Goal: Obtain resource: Obtain resource

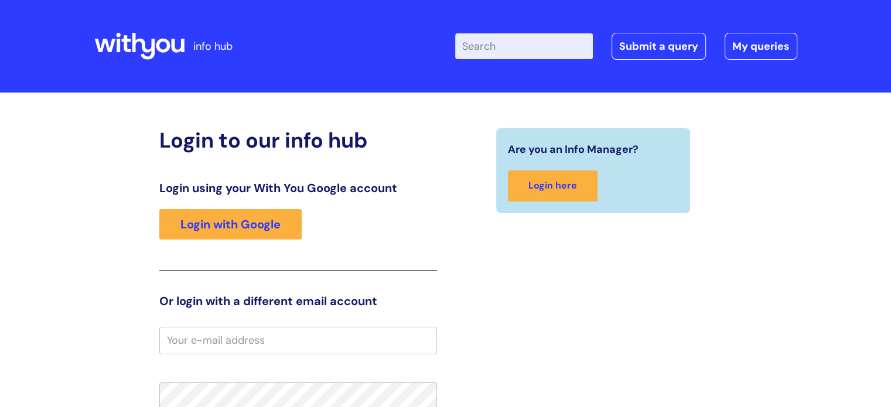
click at [521, 57] on input "Enter your search term here..." at bounding box center [524, 46] width 138 height 26
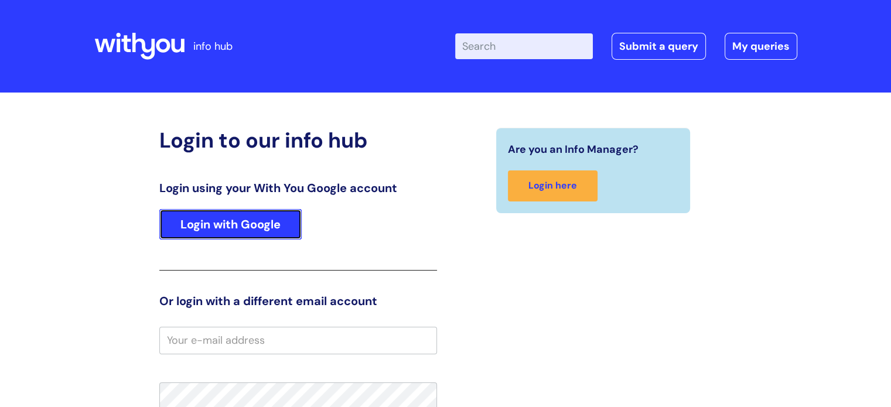
click at [203, 221] on link "Login with Google" at bounding box center [230, 224] width 142 height 30
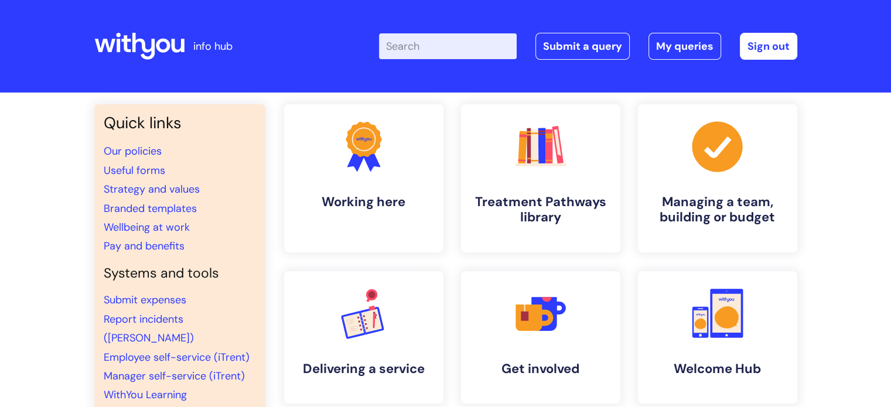
click at [435, 45] on input "Enter your search term here..." at bounding box center [448, 46] width 138 height 26
type input "slides"
click button "Search" at bounding box center [0, 0] width 0 height 0
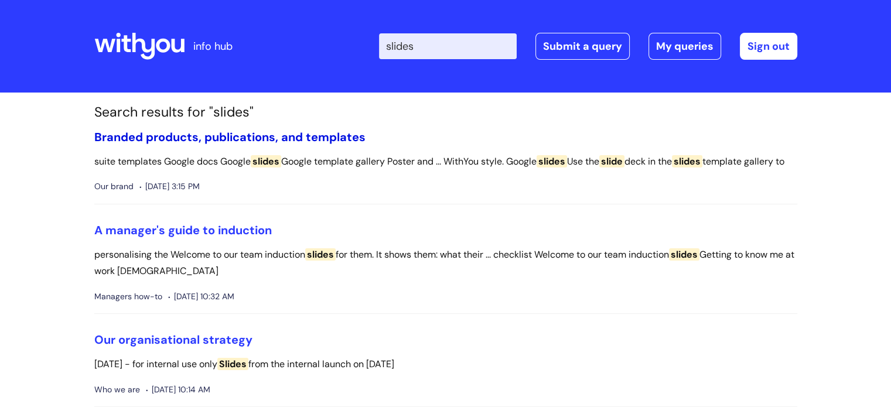
click at [221, 138] on link "Branded products, publications, and templates" at bounding box center [229, 136] width 271 height 15
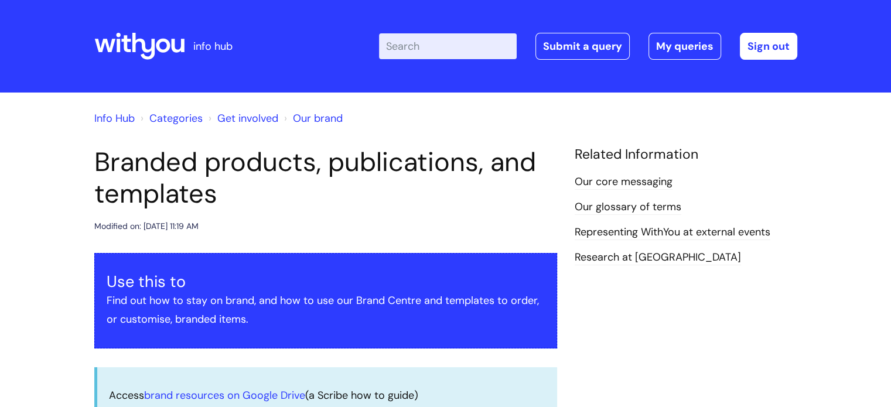
scroll to position [323, 0]
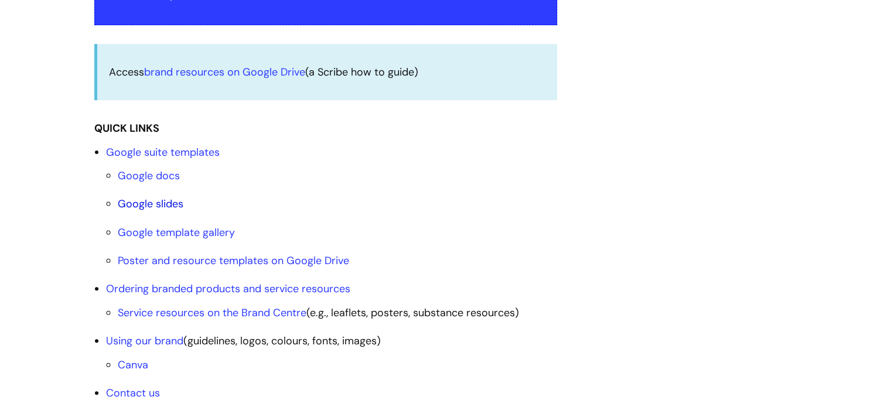
click at [129, 209] on link "Google slides" at bounding box center [151, 204] width 66 height 14
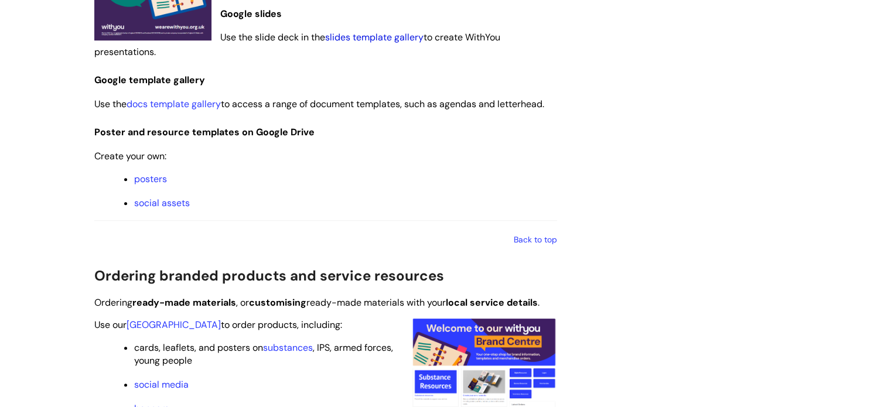
click at [392, 37] on link "slides template gallery" at bounding box center [374, 37] width 98 height 12
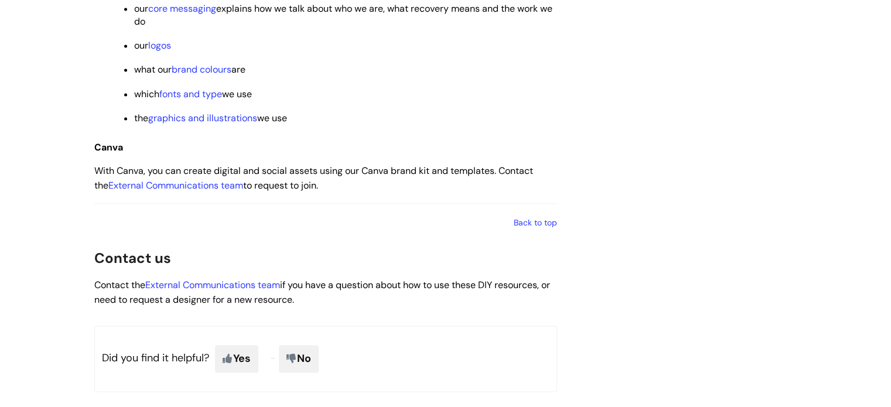
scroll to position [1813, 0]
click at [171, 190] on link "External Communications team" at bounding box center [175, 184] width 135 height 12
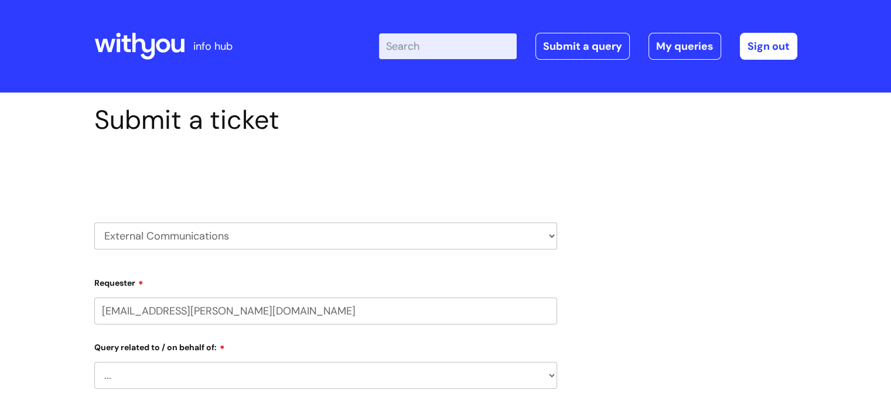
select select "80004418364"
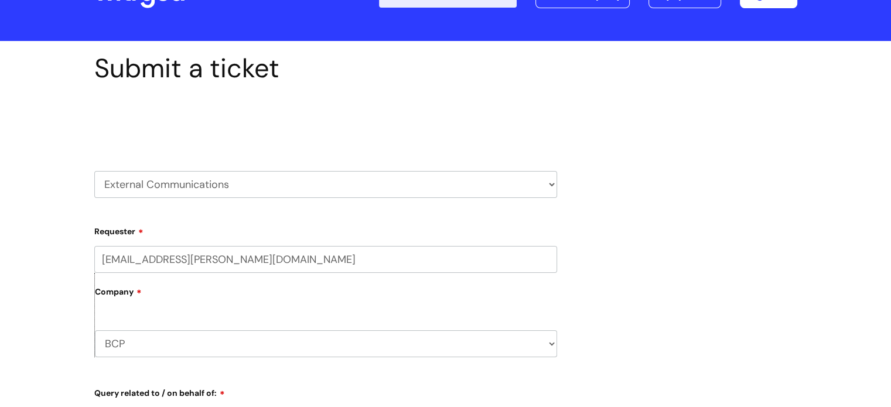
scroll to position [68, 0]
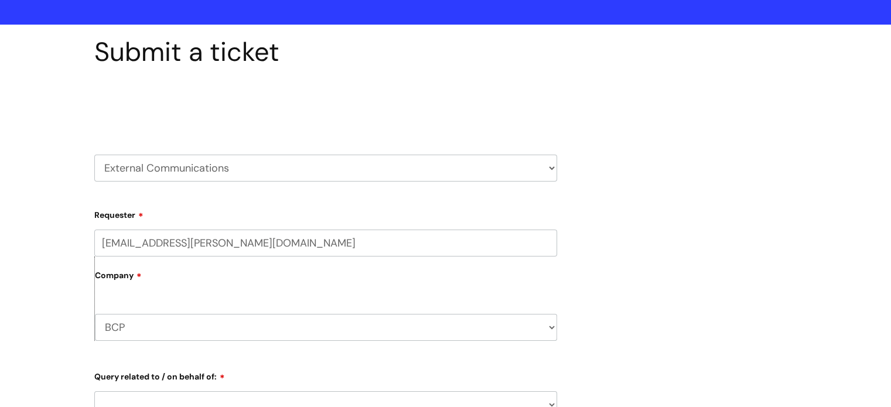
click at [176, 165] on select "HR / People IT and Support Clinical Drug Alerts Finance Accounts Data Support T…" at bounding box center [325, 168] width 463 height 27
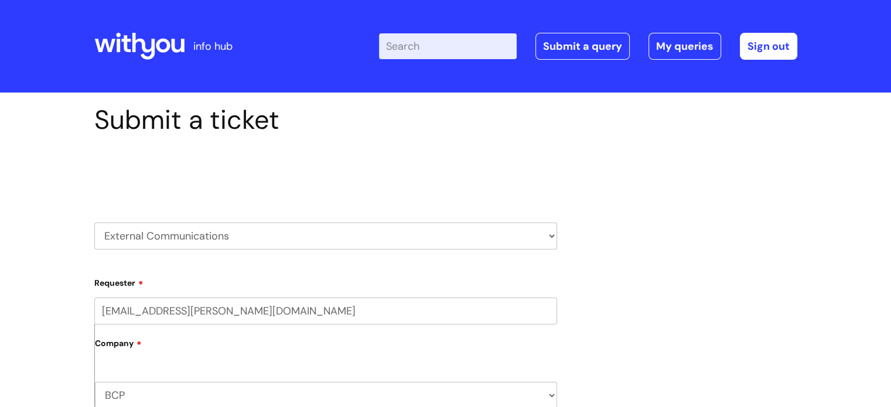
click at [134, 46] on icon at bounding box center [143, 46] width 23 height 27
